Goal: Task Accomplishment & Management: Use online tool/utility

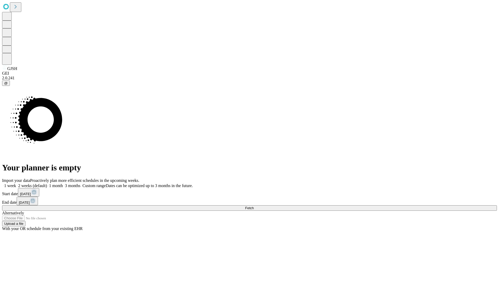
click at [254, 206] on span "Fetch" at bounding box center [249, 208] width 9 height 4
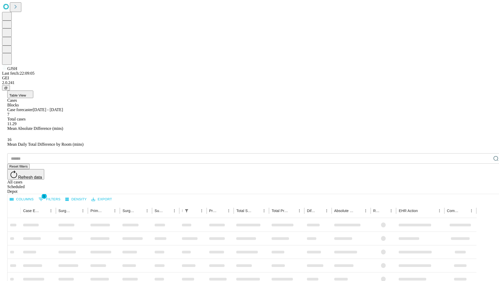
click at [486, 189] on div "Depot" at bounding box center [254, 191] width 495 height 5
